Goal: Book appointment/travel/reservation

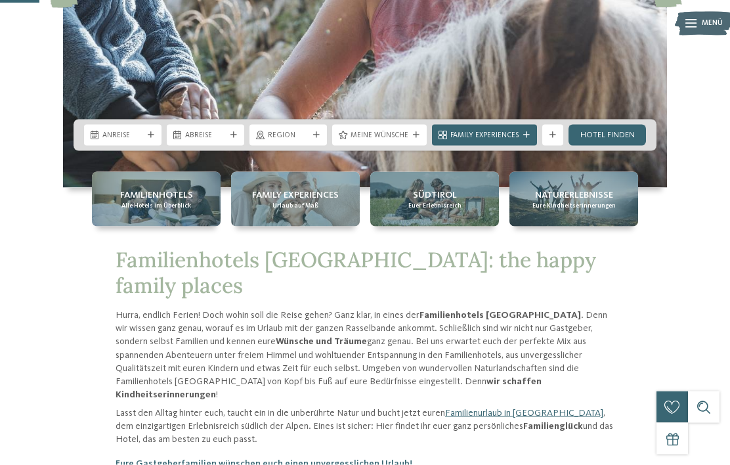
scroll to position [252, 0]
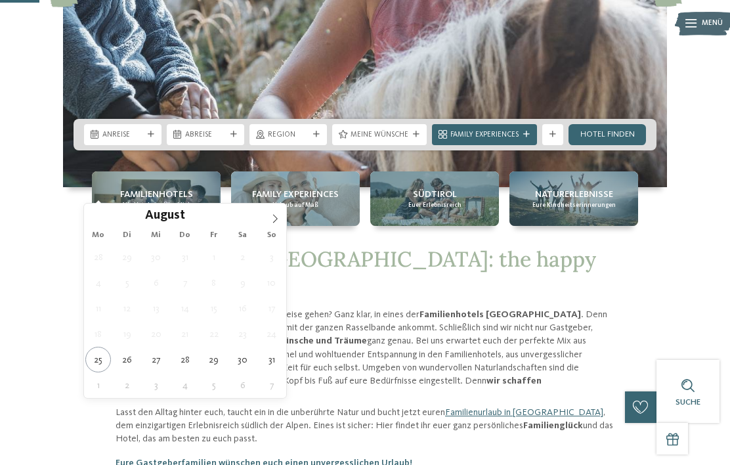
click at [282, 215] on span at bounding box center [275, 215] width 22 height 22
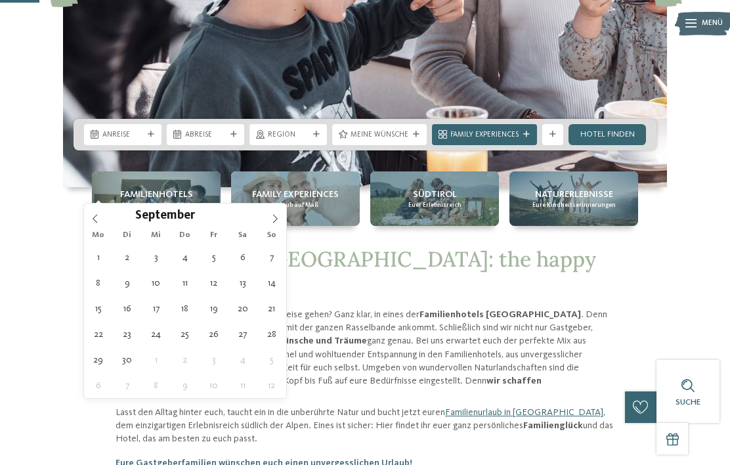
click at [274, 219] on icon at bounding box center [275, 218] width 9 height 9
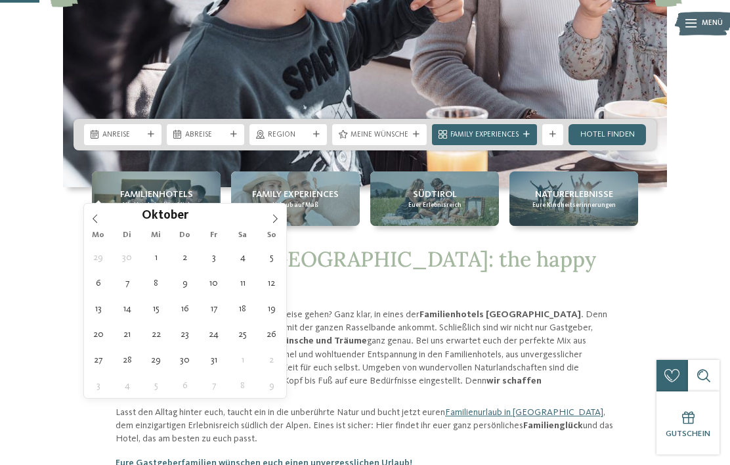
type div "[DATE]"
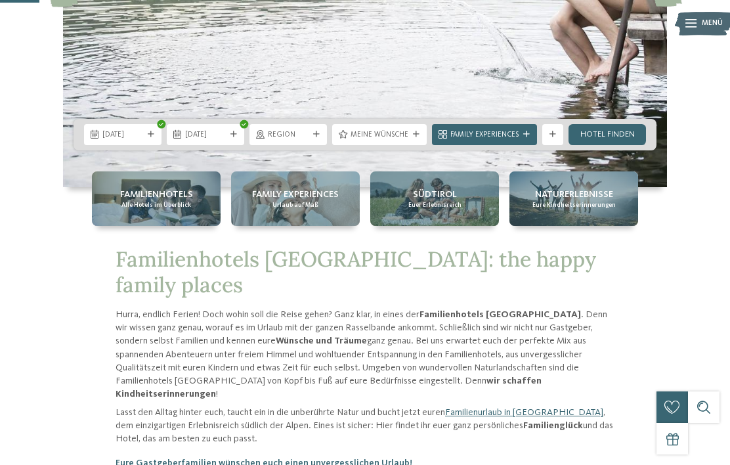
click at [211, 145] on div "[DATE]" at bounding box center [206, 134] width 78 height 21
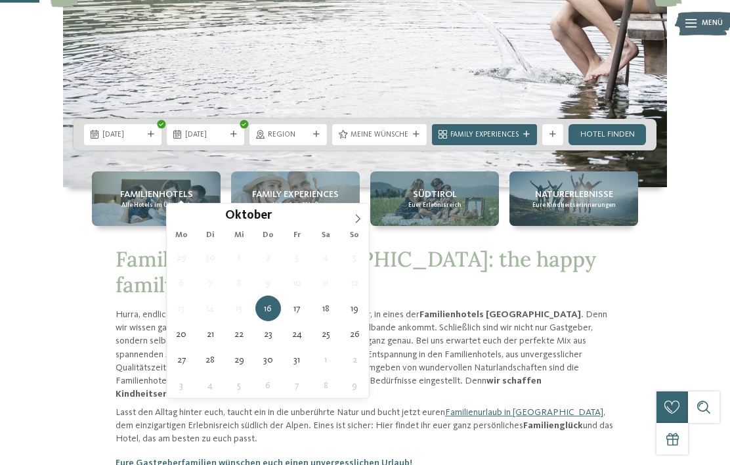
type div "[DATE]"
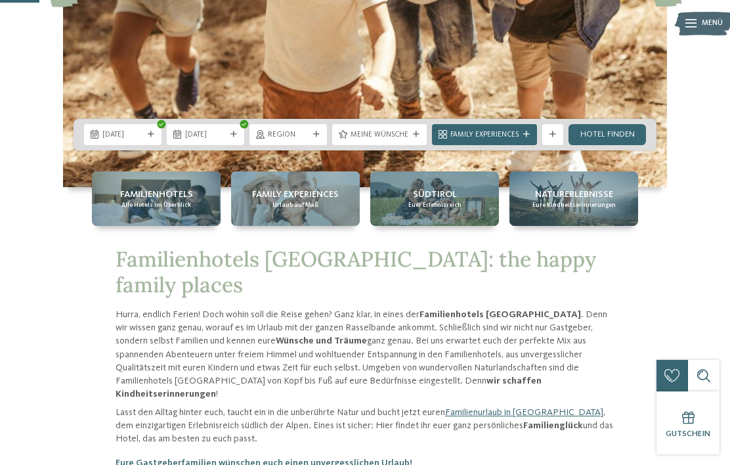
click at [612, 145] on link "Hotel finden" at bounding box center [608, 134] width 78 height 21
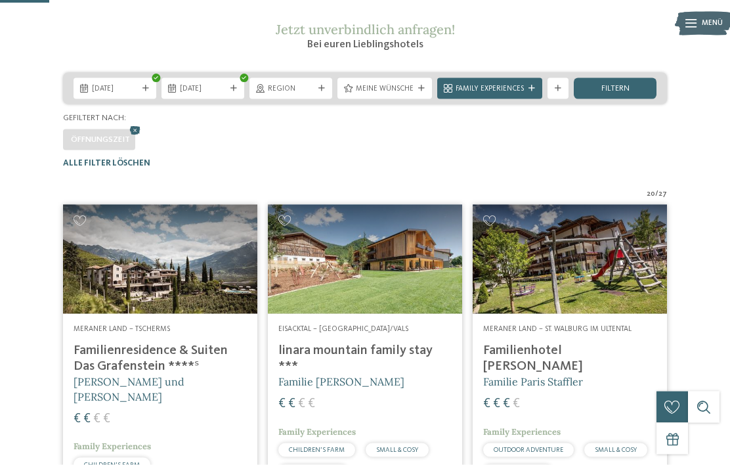
scroll to position [162, 0]
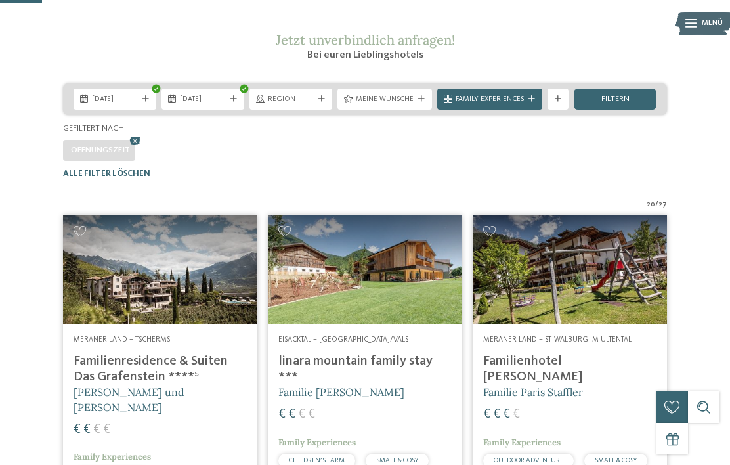
click at [309, 105] on span "Region" at bounding box center [291, 100] width 46 height 11
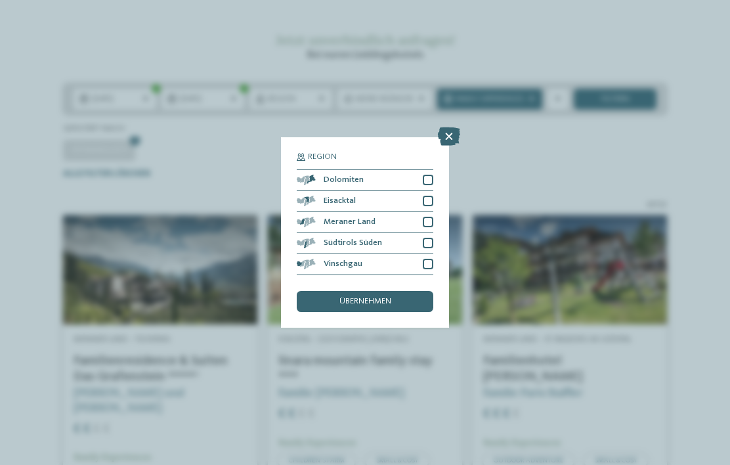
click at [372, 212] on div "Meraner Land" at bounding box center [365, 222] width 137 height 21
click at [380, 298] on span "übernehmen" at bounding box center [366, 302] width 52 height 9
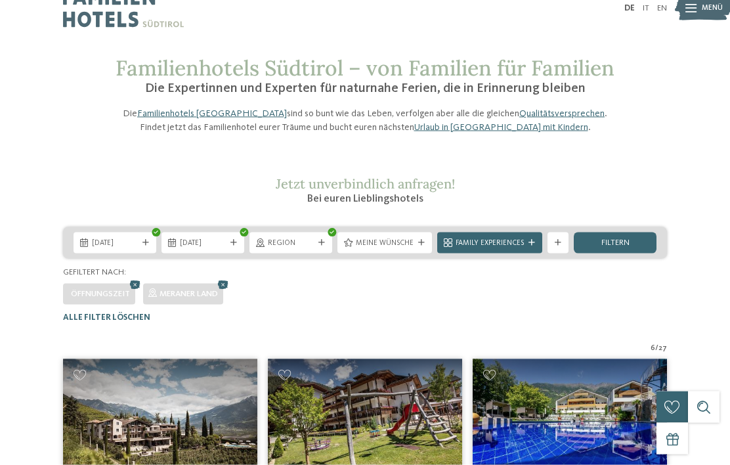
scroll to position [23, 0]
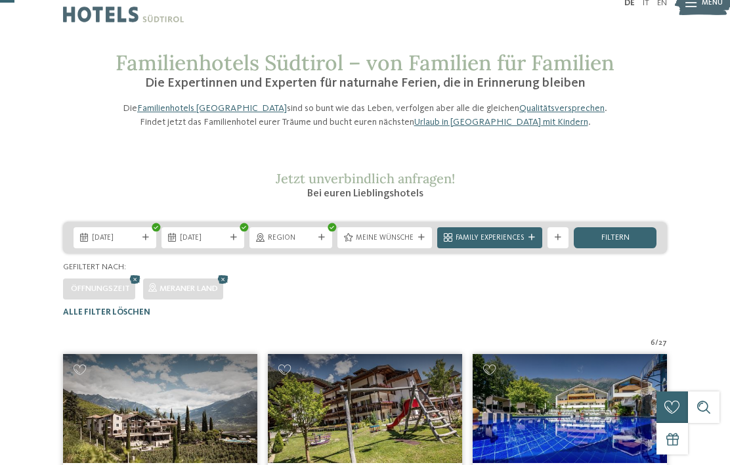
click at [323, 241] on icon at bounding box center [322, 237] width 7 height 7
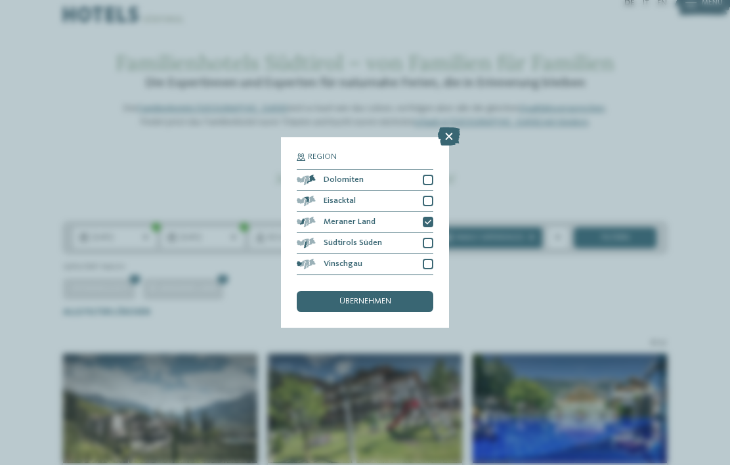
click at [431, 238] on div at bounding box center [428, 243] width 11 height 11
click at [378, 298] on span "übernehmen" at bounding box center [366, 302] width 52 height 9
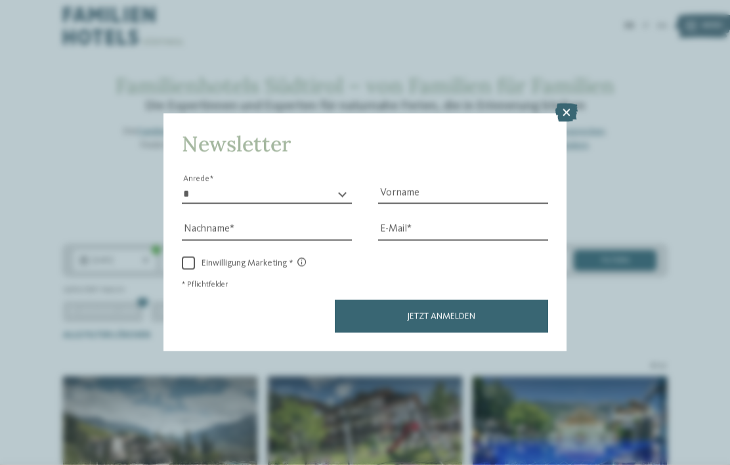
scroll to position [0, 0]
click at [574, 104] on icon at bounding box center [567, 113] width 22 height 18
